Goal: Information Seeking & Learning: Check status

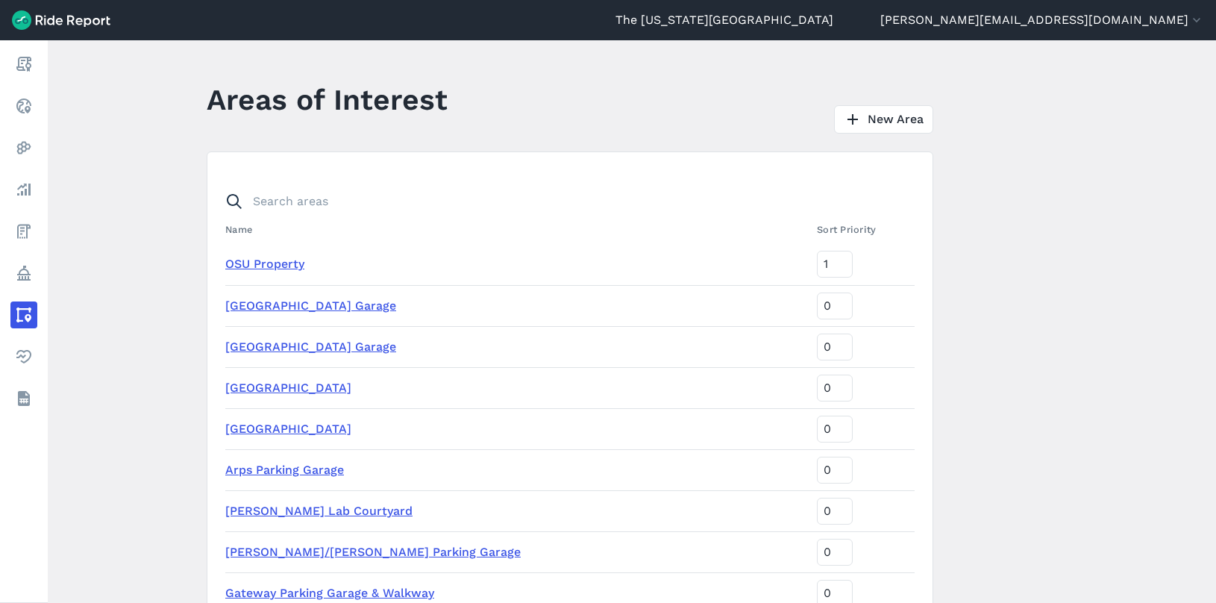
click at [23, 550] on div "Report Realtime Heatmaps Analyze Fees Policy Areas Health Datasets" at bounding box center [24, 321] width 48 height 563
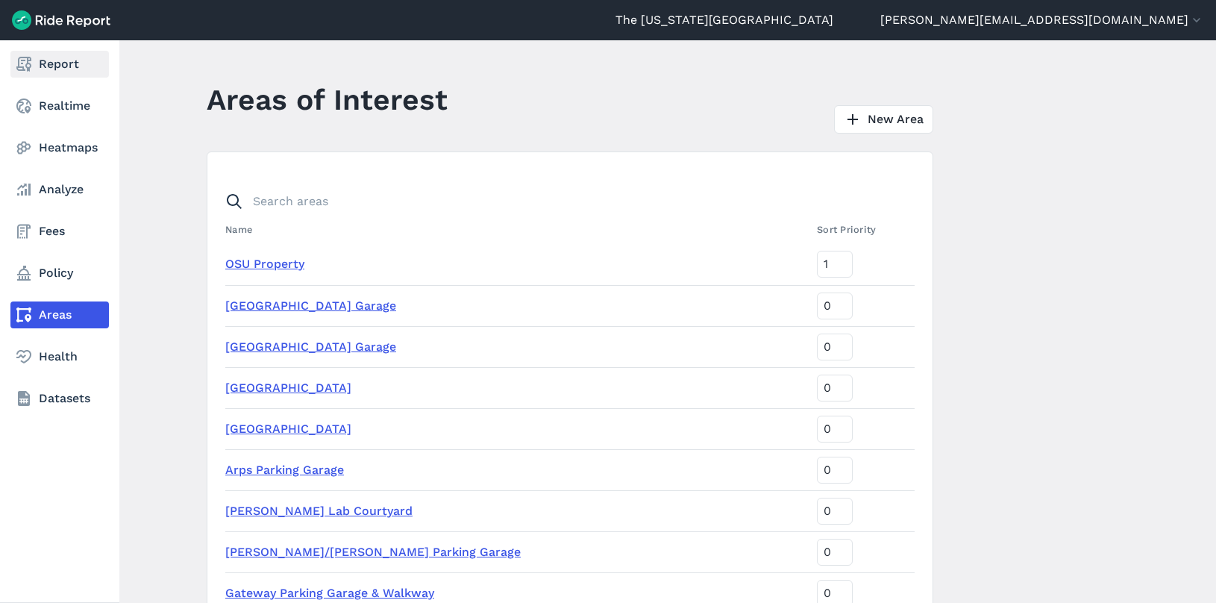
click at [16, 63] on icon at bounding box center [24, 64] width 18 height 18
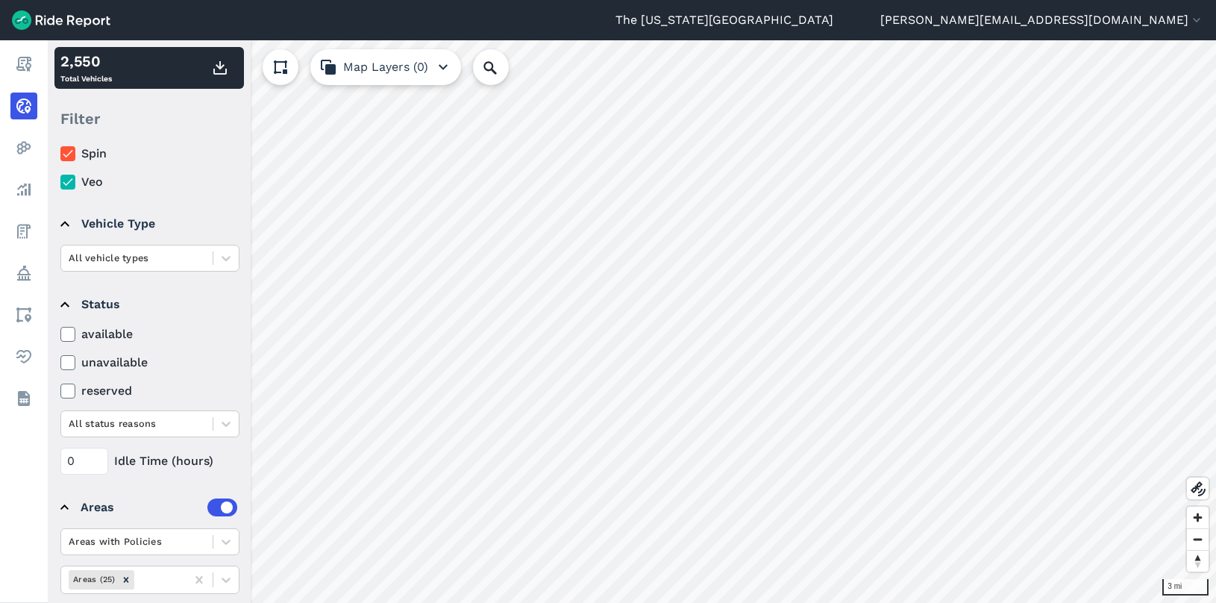
scroll to position [89, 0]
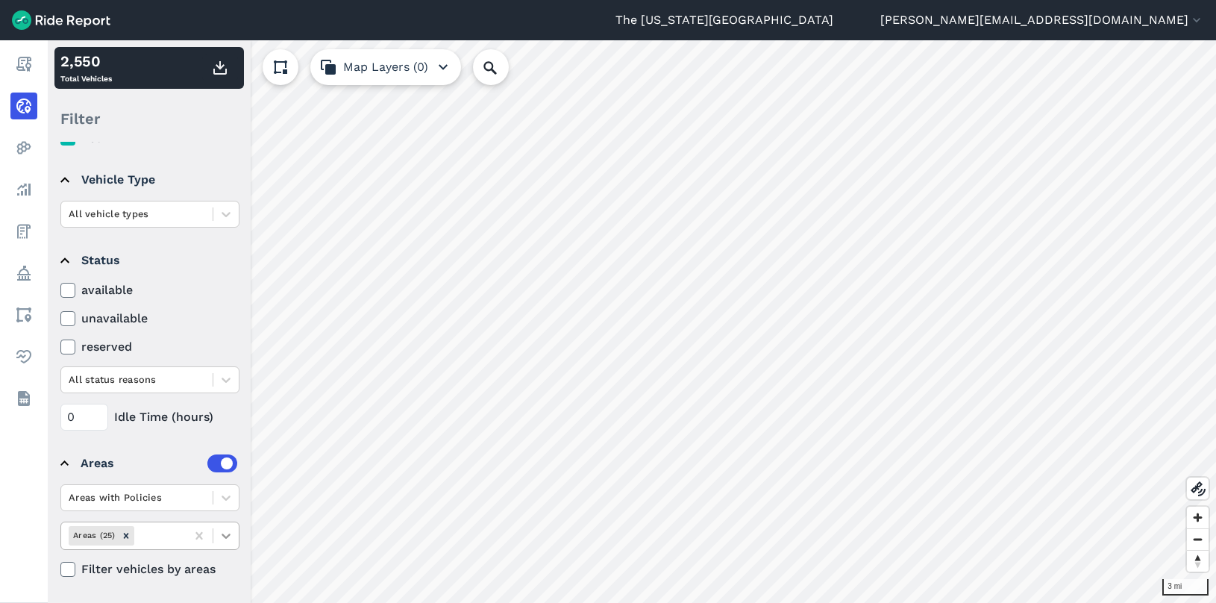
click at [221, 534] on icon at bounding box center [226, 535] width 15 height 15
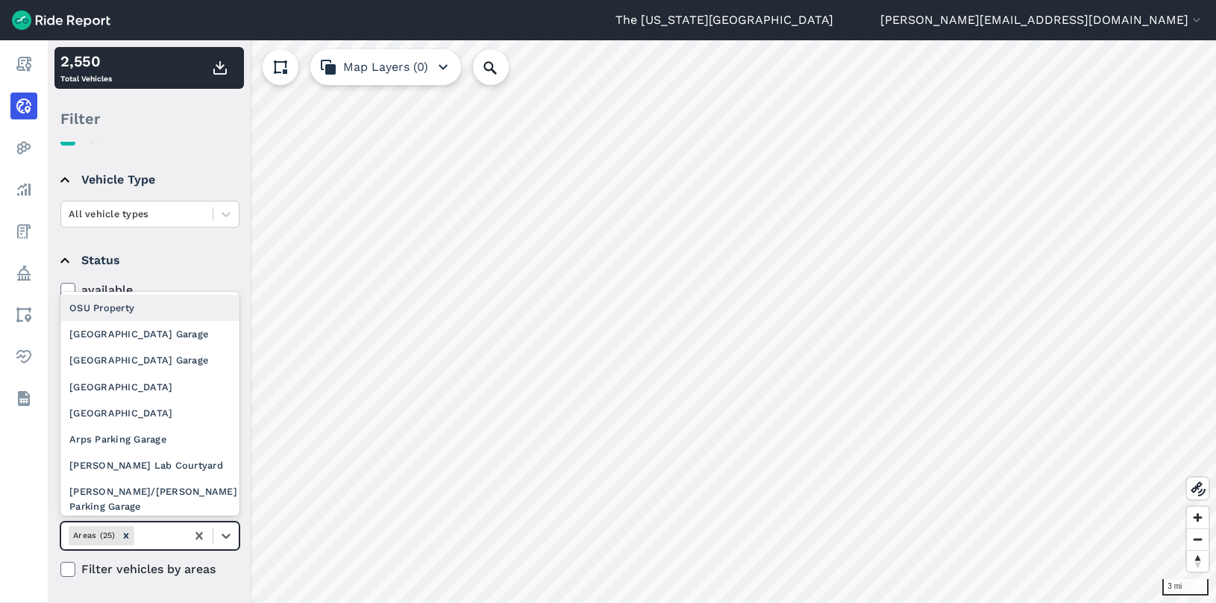
click at [162, 305] on div "OSU Property" at bounding box center [149, 308] width 179 height 26
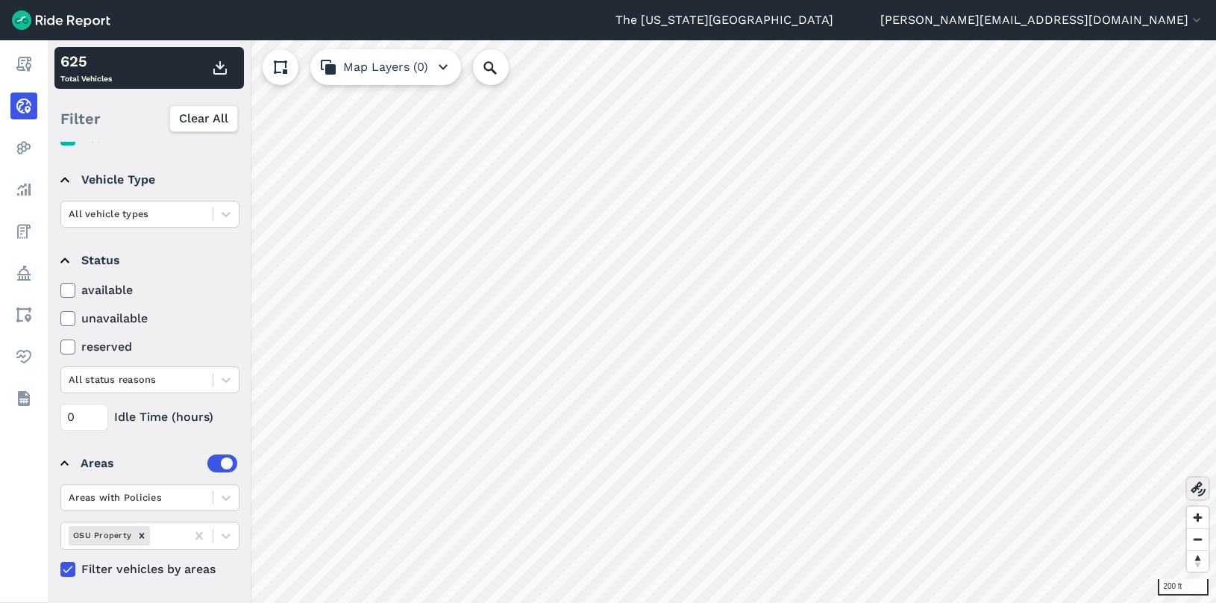
click at [1199, 491] on icon at bounding box center [1198, 489] width 18 height 18
click at [1198, 491] on use at bounding box center [1198, 488] width 15 height 15
